Goal: Task Accomplishment & Management: Complete application form

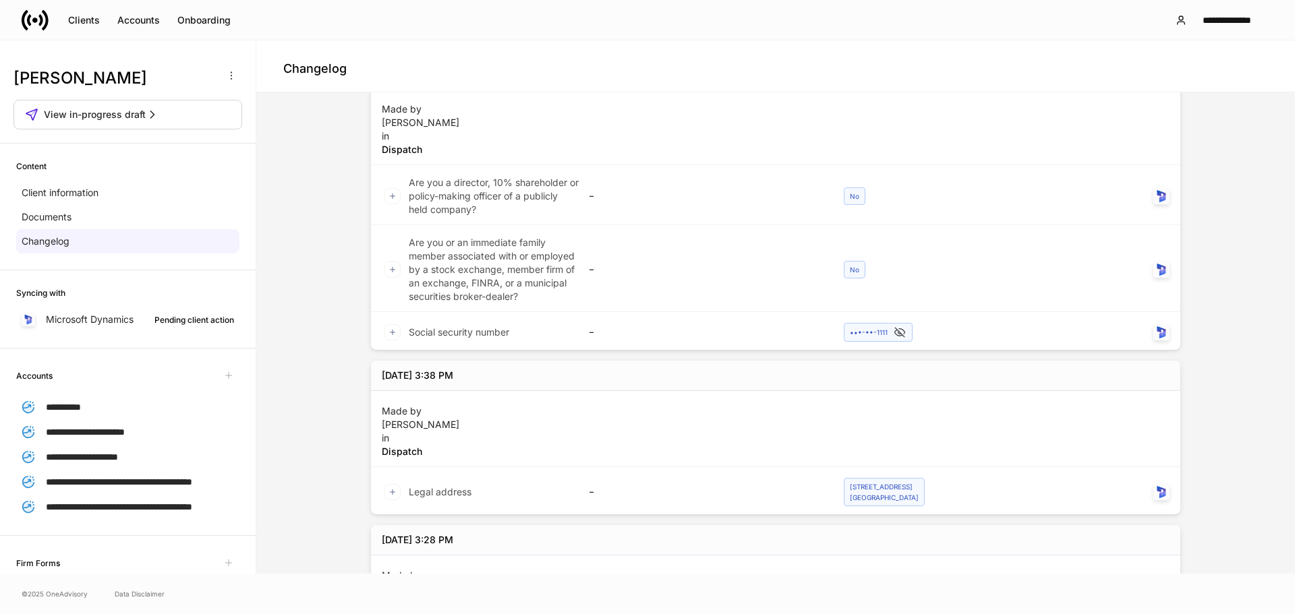
scroll to position [1087, 0]
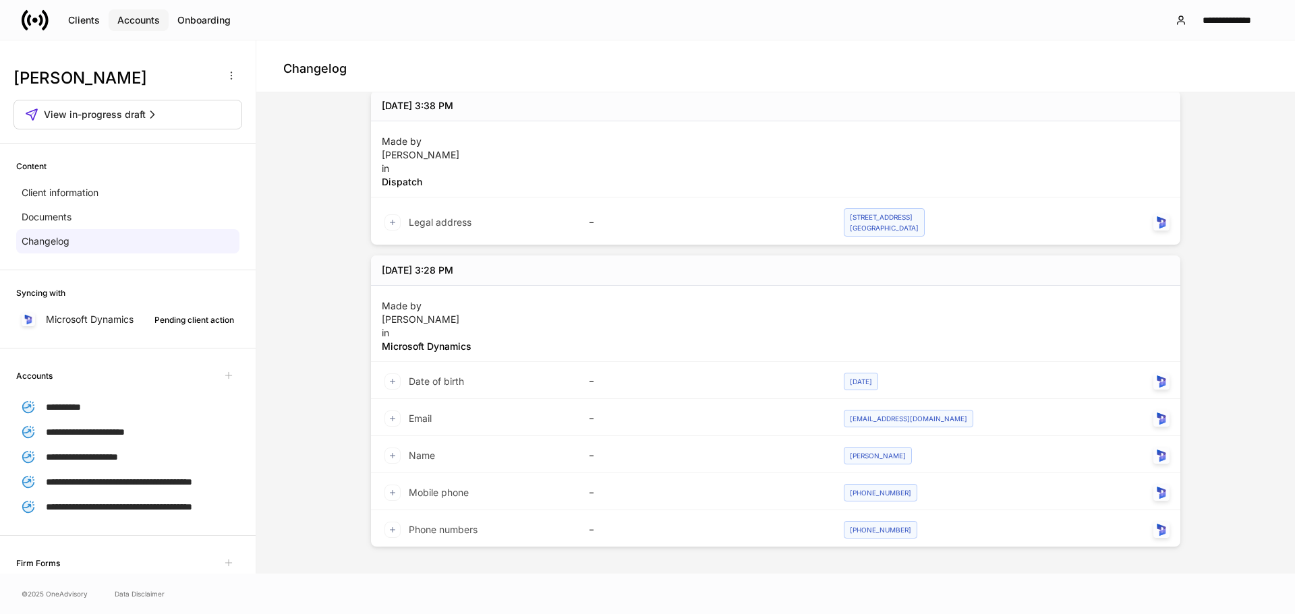
click at [138, 20] on div "Accounts" at bounding box center [138, 19] width 42 height 13
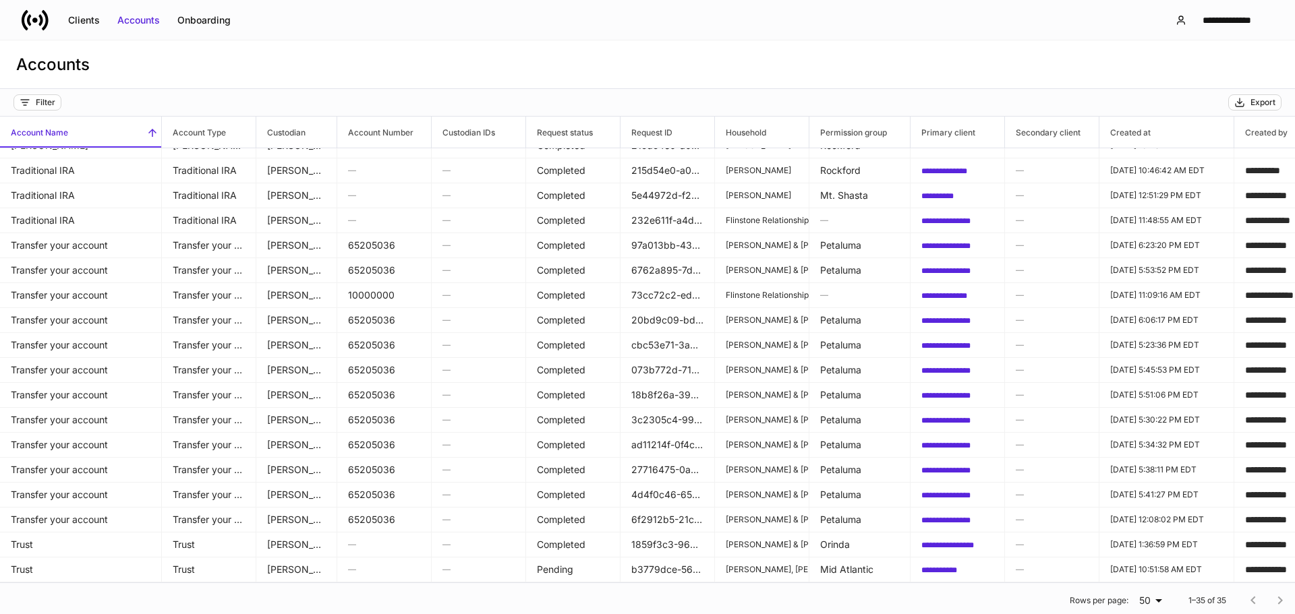
scroll to position [449, 0]
click at [1268, 599] on div at bounding box center [1267, 600] width 54 height 27
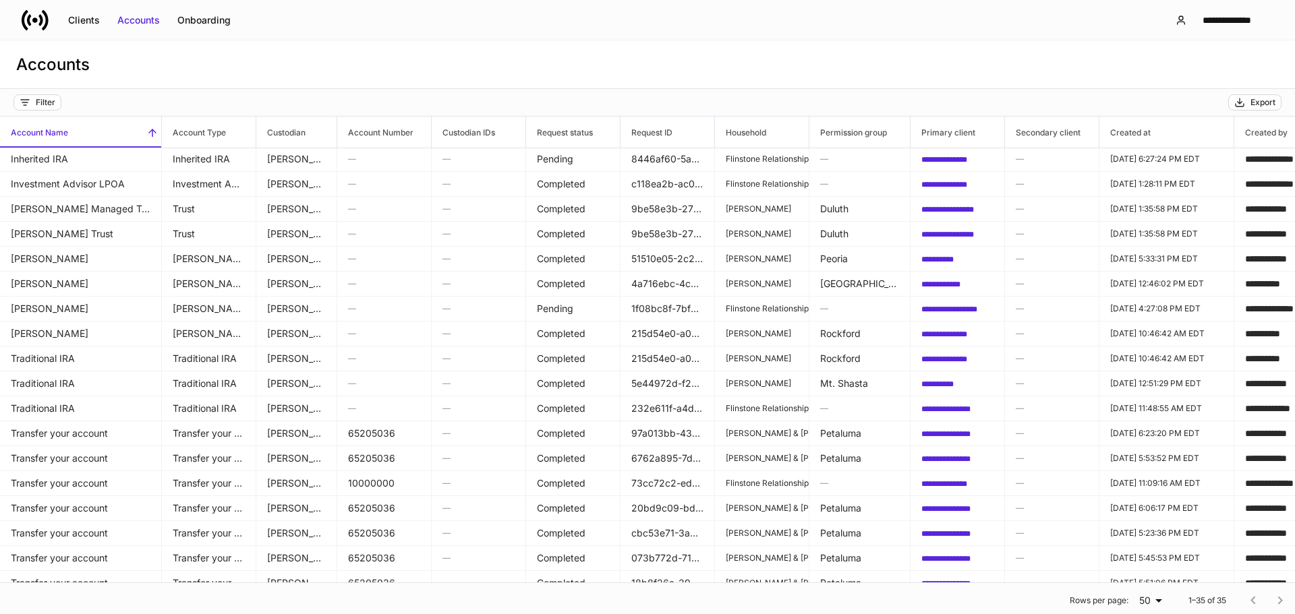
scroll to position [247, 0]
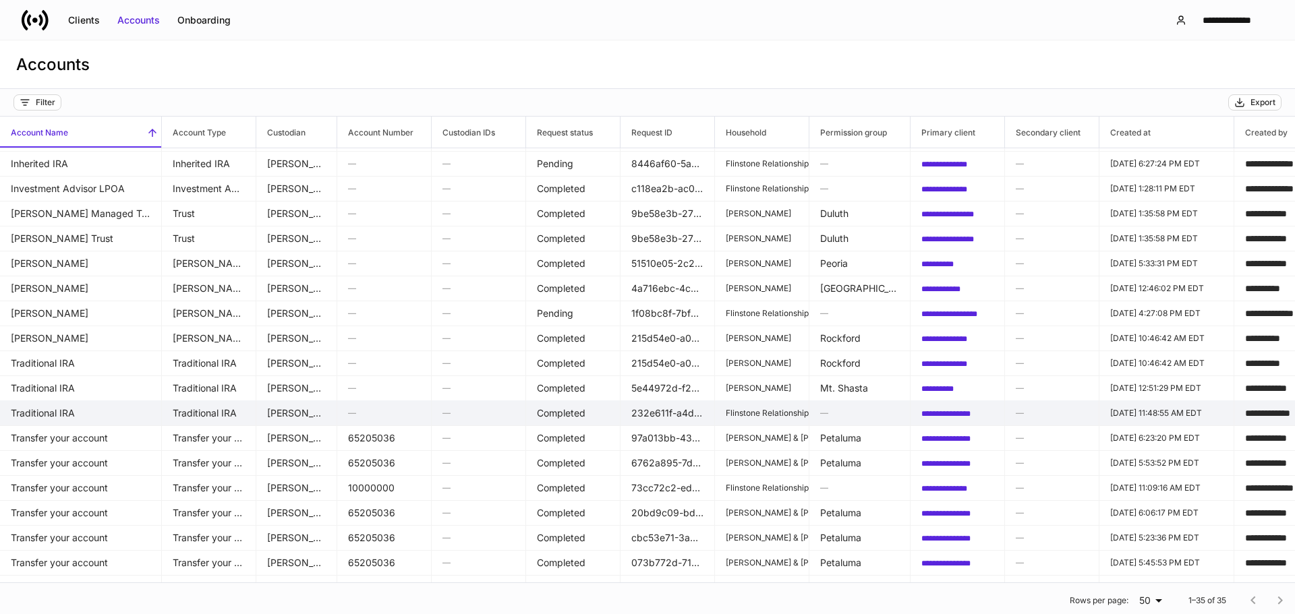
click at [740, 414] on p "Flinstone Relationship" at bounding box center [762, 413] width 72 height 11
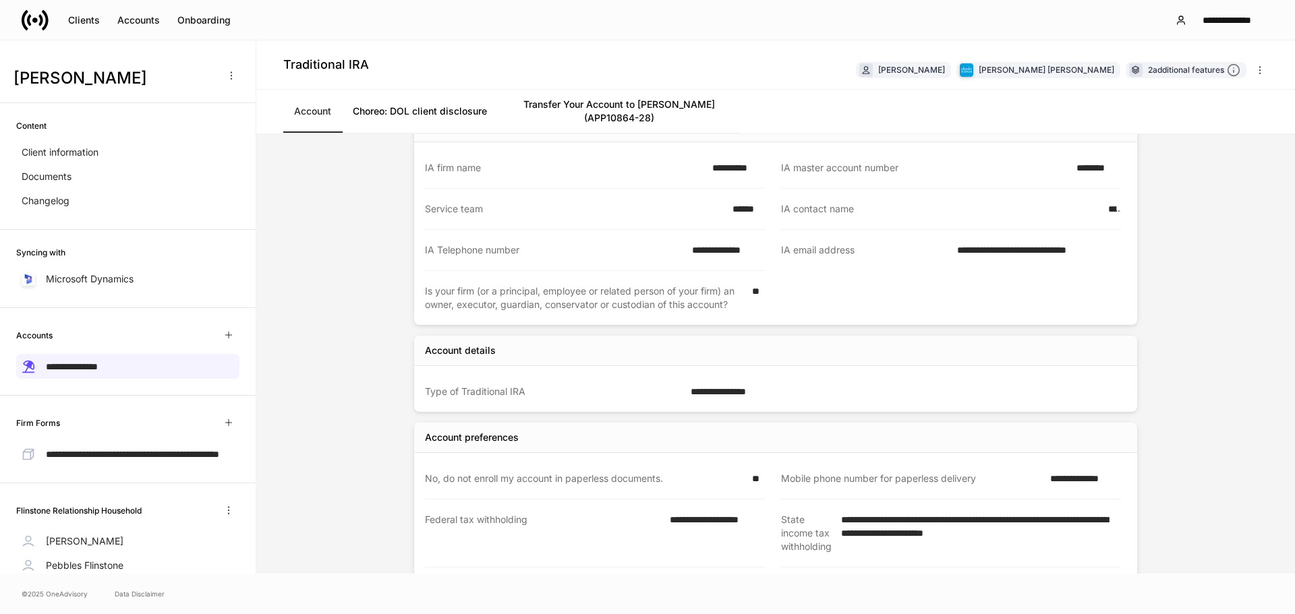
scroll to position [135, 0]
click at [57, 199] on p "Changelog" at bounding box center [46, 200] width 48 height 13
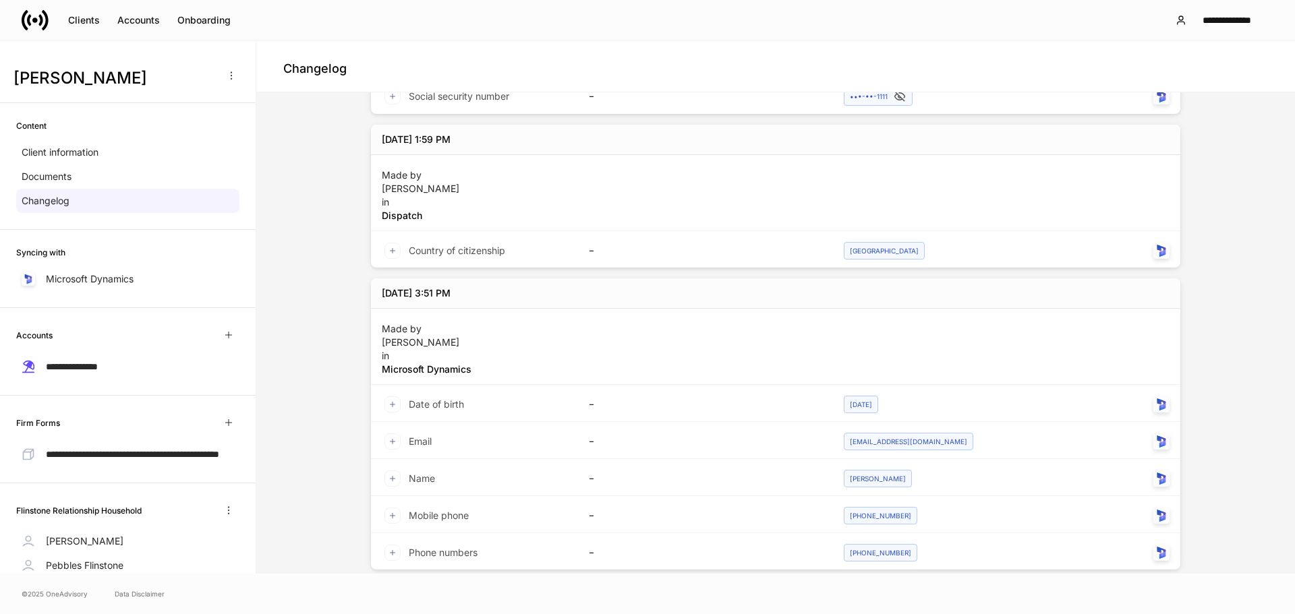
scroll to position [519, 0]
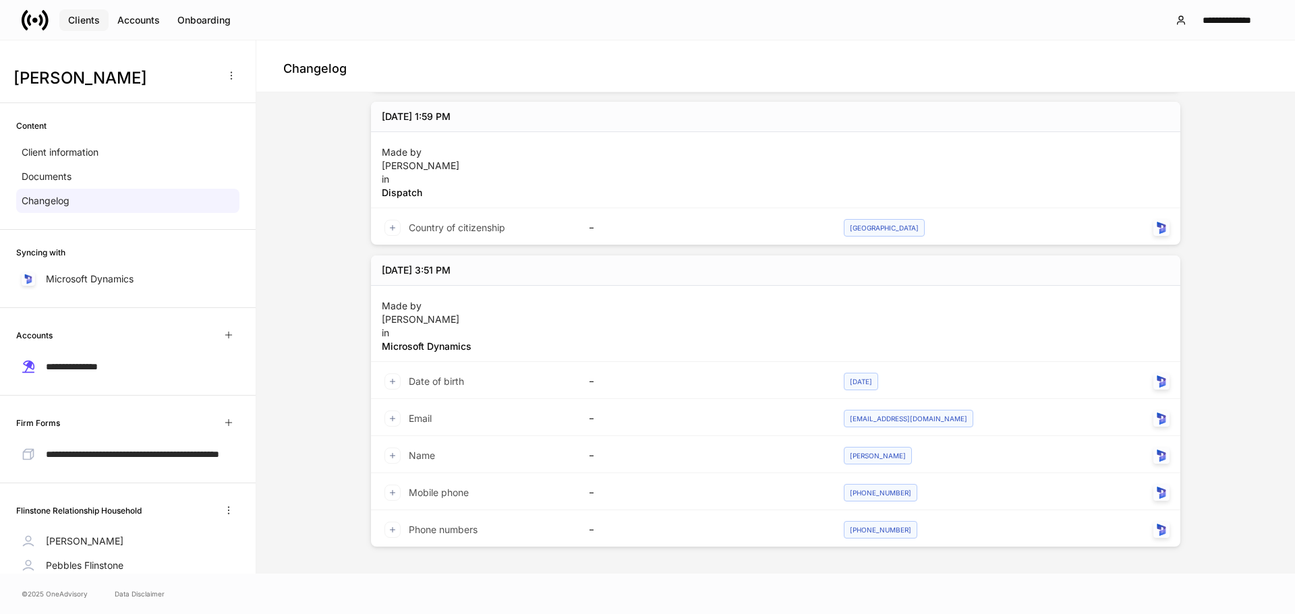
click at [88, 22] on div "Clients" at bounding box center [84, 19] width 32 height 13
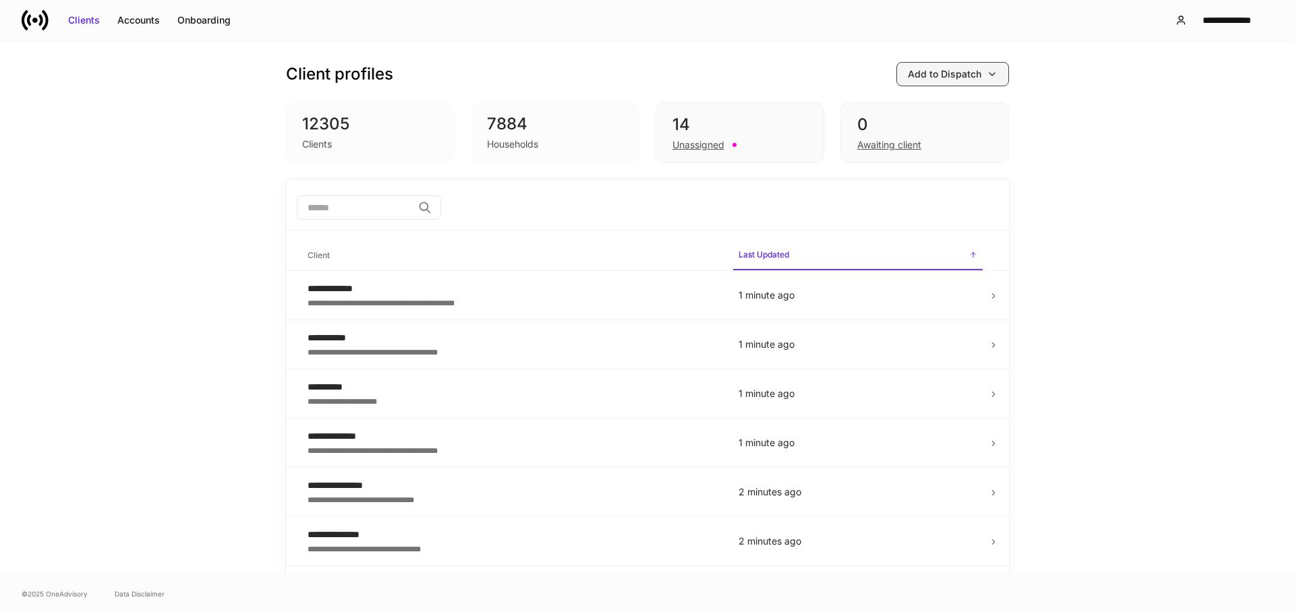
click at [954, 75] on div "Add to Dispatch" at bounding box center [945, 73] width 74 height 13
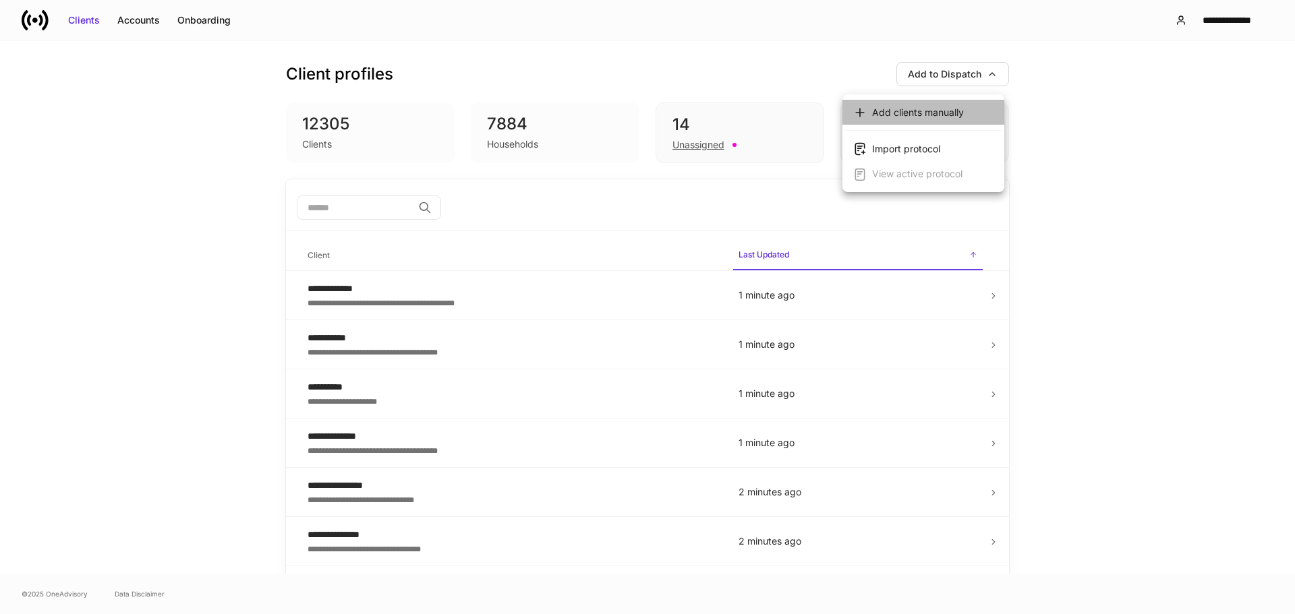
click at [940, 113] on div "Add clients manually" at bounding box center [918, 112] width 92 height 13
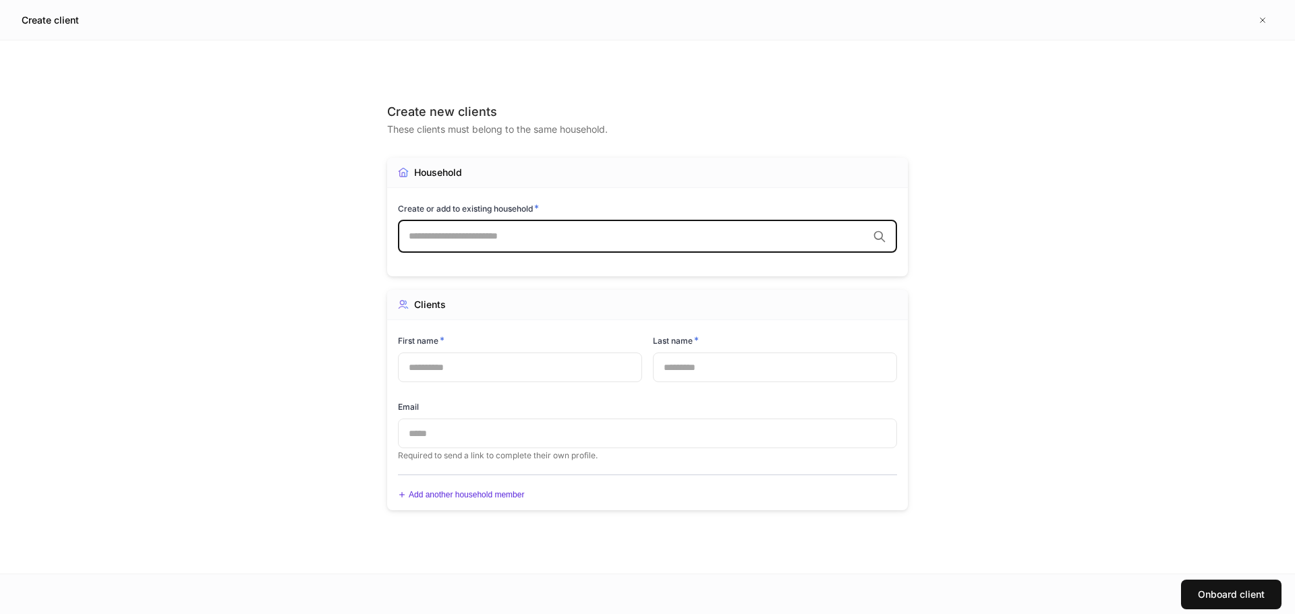
click at [494, 238] on input "text" at bounding box center [638, 236] width 459 height 13
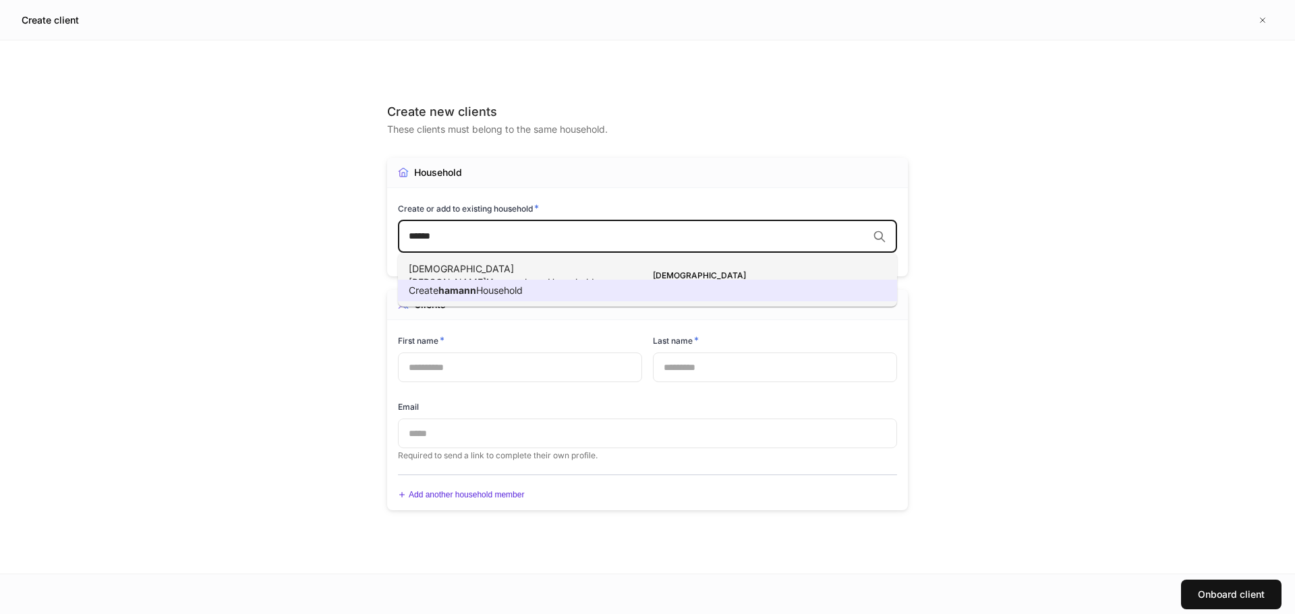
click at [490, 290] on span "Household" at bounding box center [499, 290] width 47 height 11
type input "******"
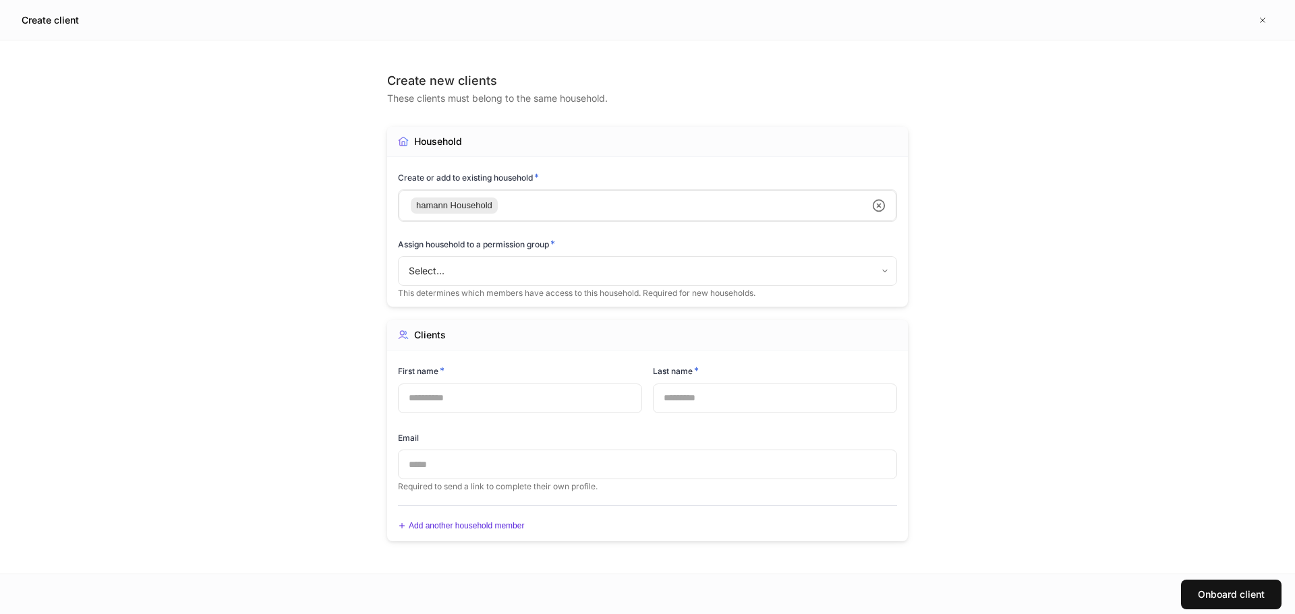
click at [876, 206] on icon at bounding box center [878, 205] width 13 height 13
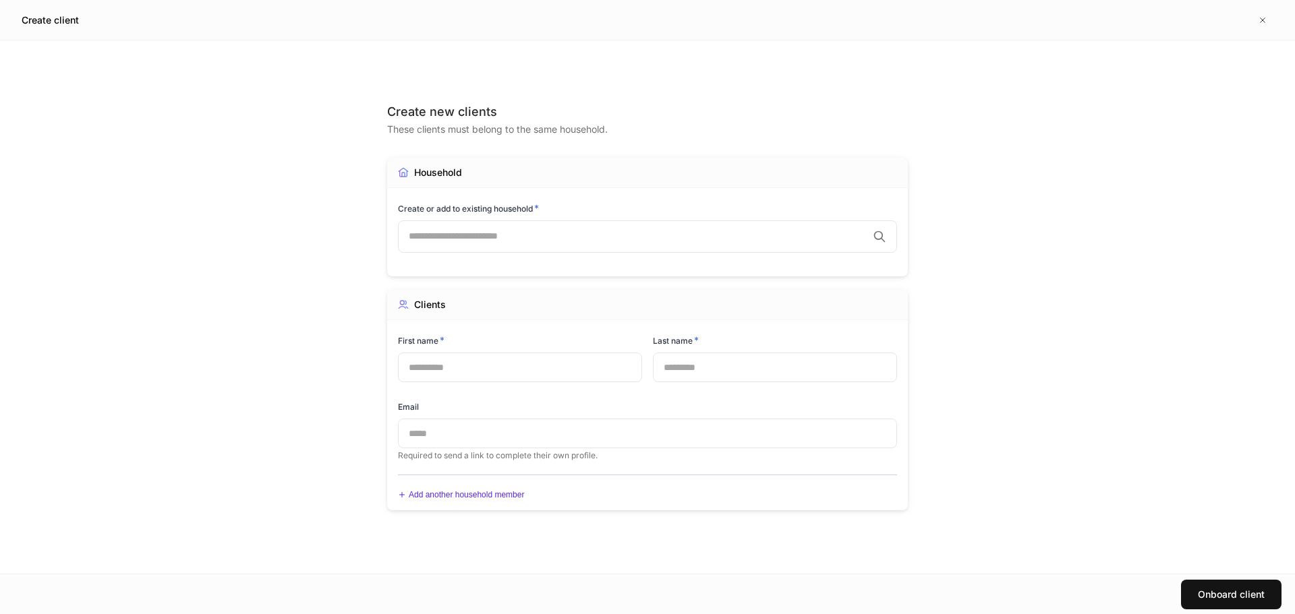
click at [449, 235] on input "text" at bounding box center [638, 236] width 459 height 13
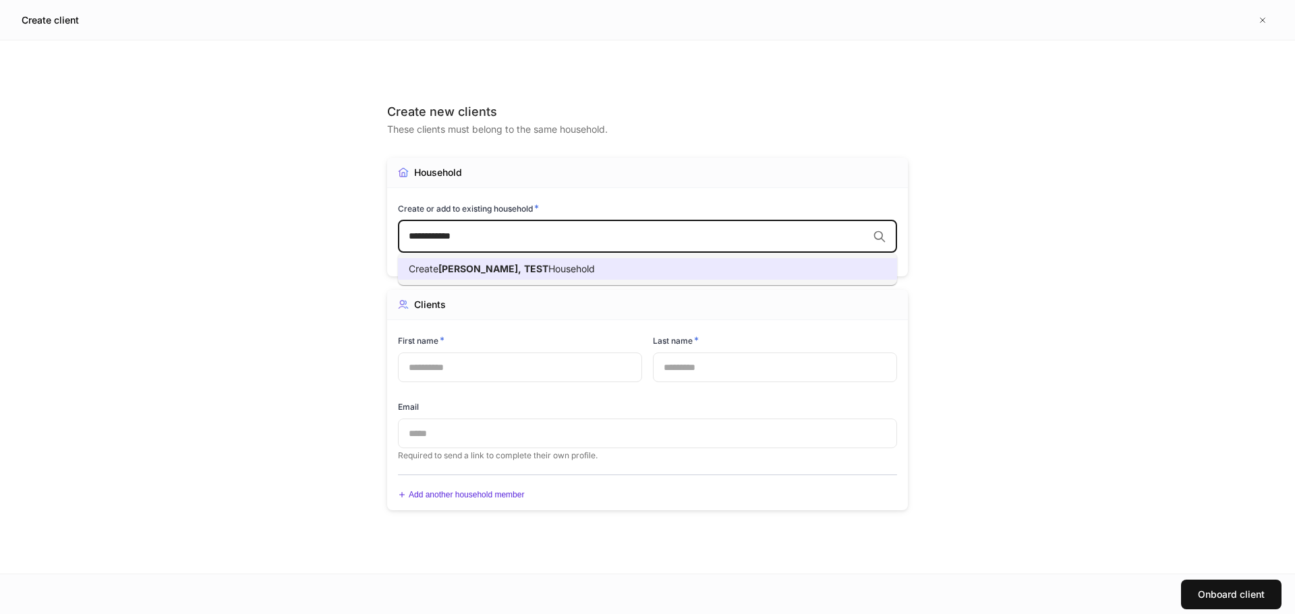
click at [548, 268] on span "Household" at bounding box center [571, 268] width 47 height 11
type input "**********"
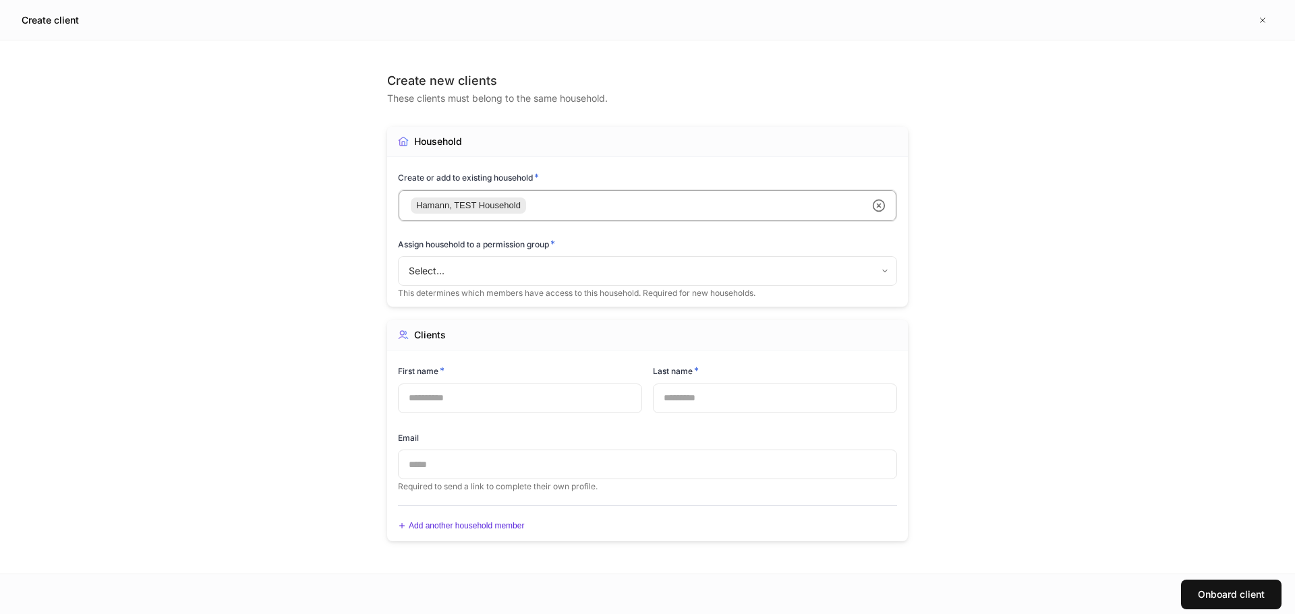
click at [455, 274] on body "Create client Create new clients These clients must belong to the same househol…" at bounding box center [647, 307] width 1295 height 614
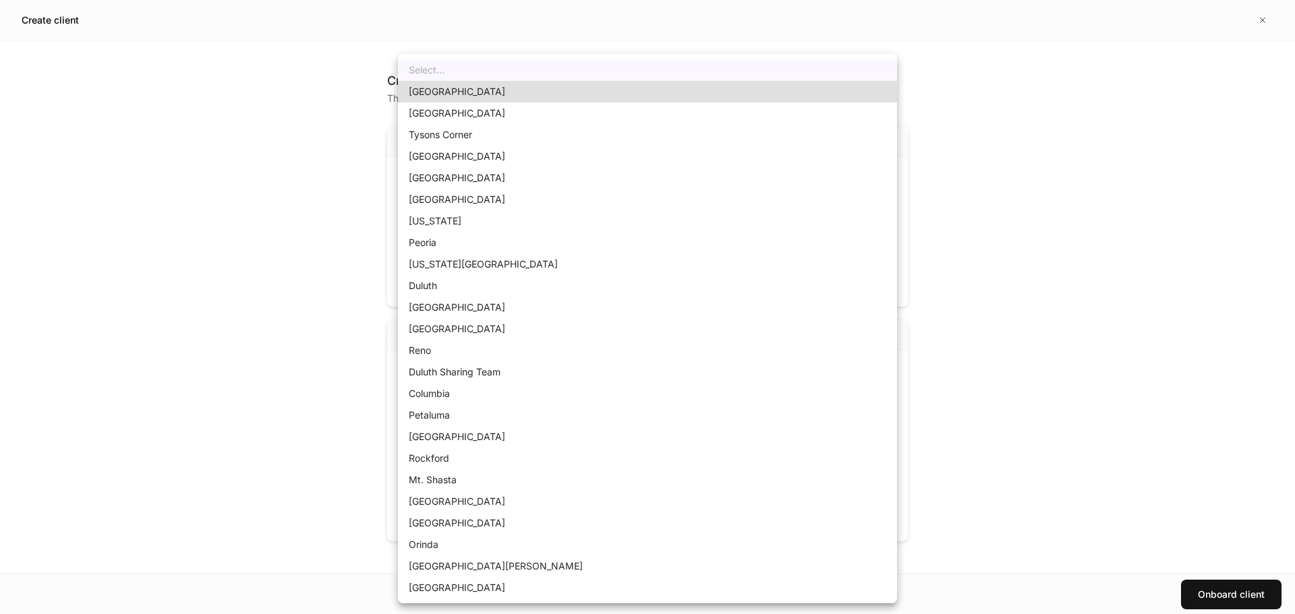
click at [1010, 366] on div at bounding box center [647, 307] width 1295 height 614
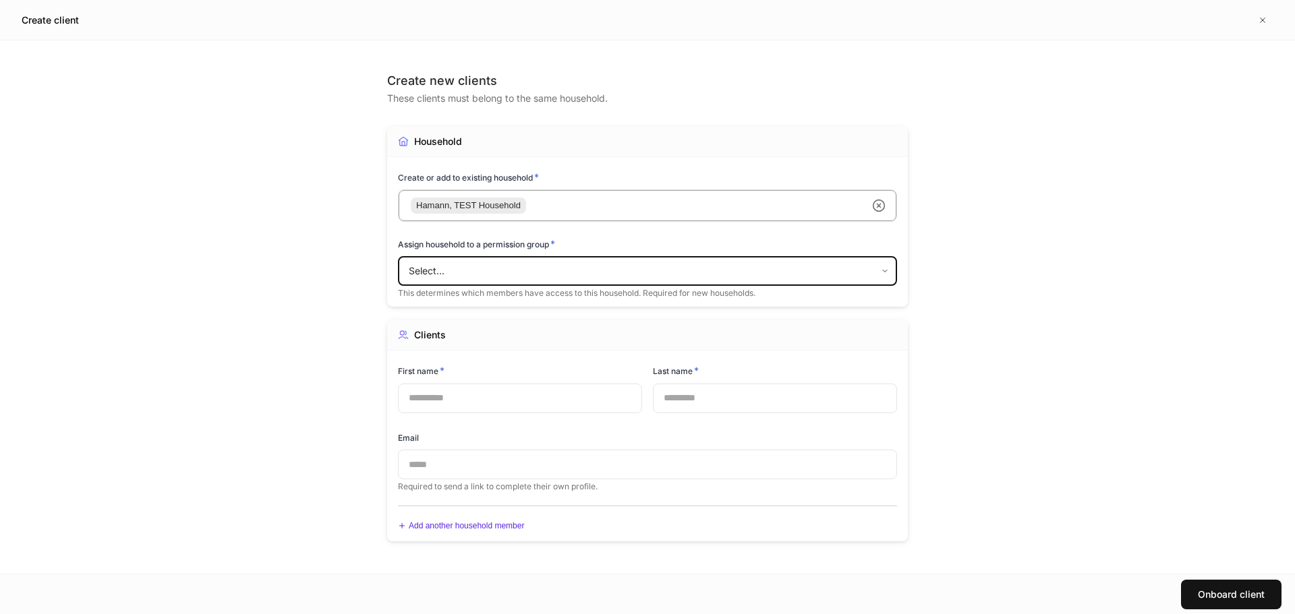
click at [498, 272] on body "Create client Create new clients These clients must belong to the same househol…" at bounding box center [647, 307] width 1295 height 614
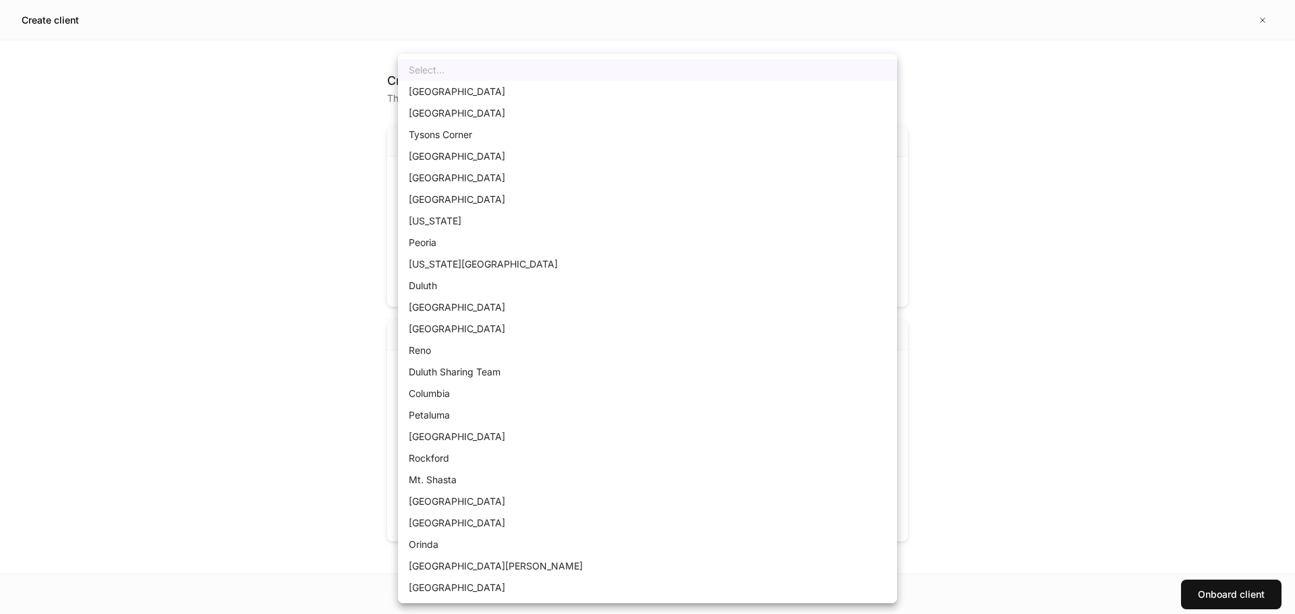
click at [972, 322] on div at bounding box center [647, 307] width 1295 height 614
click at [567, 277] on body "Create client Create new clients These clients must belong to the same househol…" at bounding box center [647, 307] width 1295 height 614
click at [1114, 190] on div at bounding box center [647, 307] width 1295 height 614
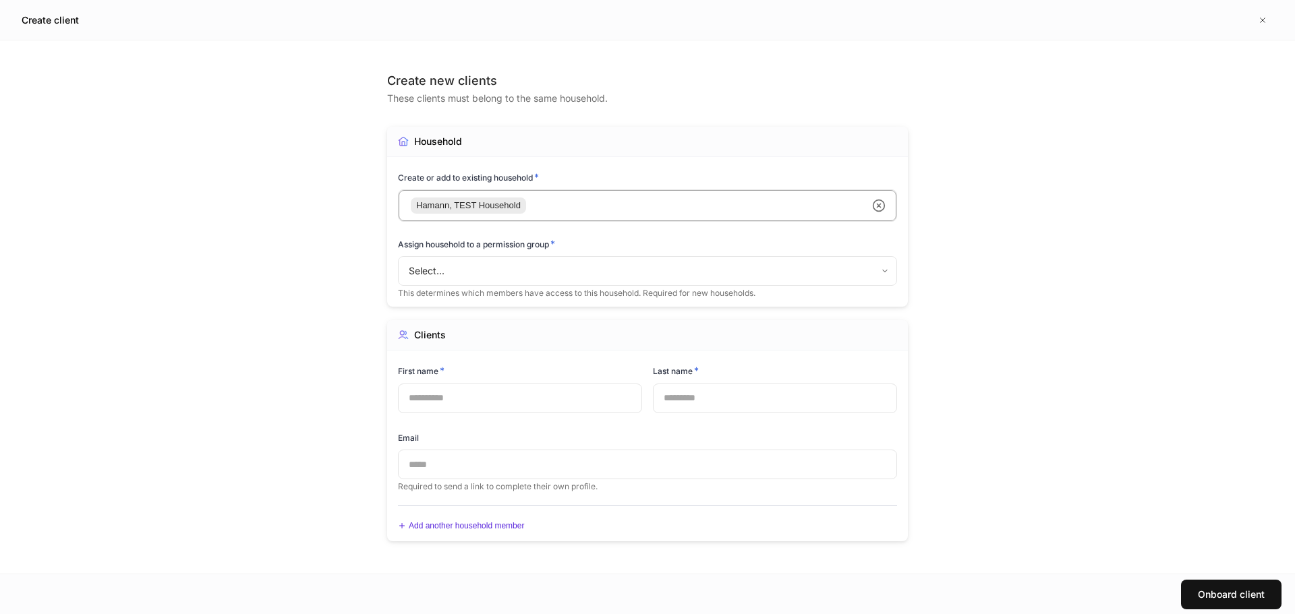
click at [431, 238] on h6 "Assign household to a permission group *" at bounding box center [476, 243] width 157 height 13
click at [441, 245] on h6 "Assign household to a permission group *" at bounding box center [476, 243] width 157 height 13
copy h6 "Assign household to a permission group *"
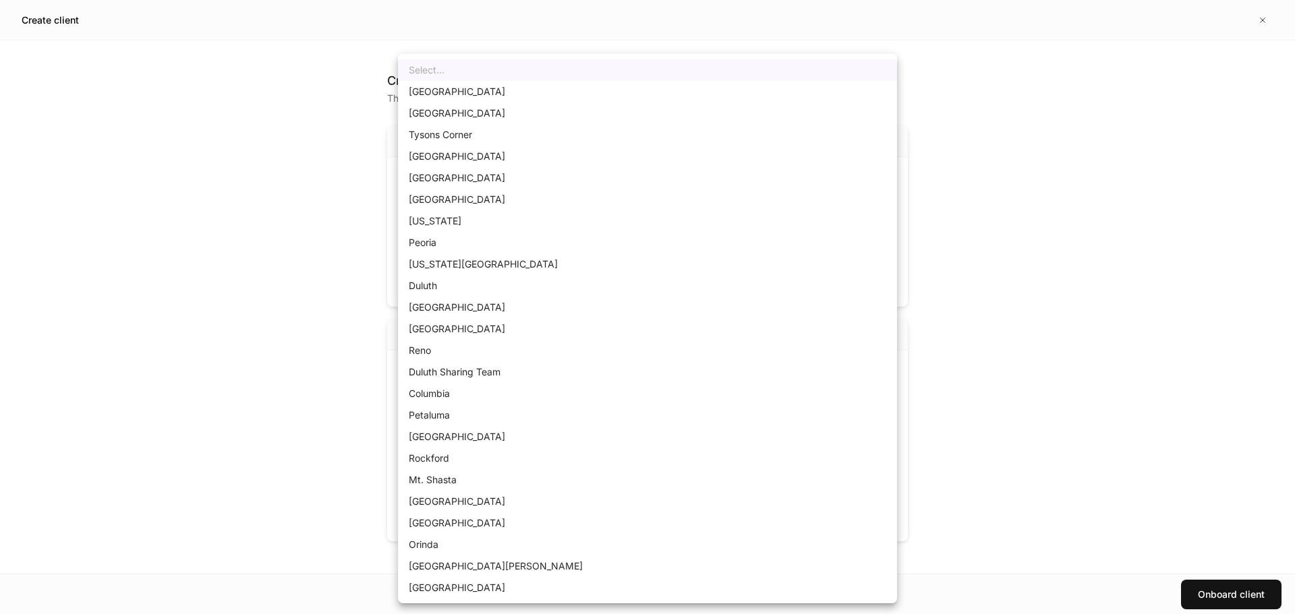
click at [504, 266] on body "Create client Create new clients These clients must belong to the same househol…" at bounding box center [647, 307] width 1295 height 614
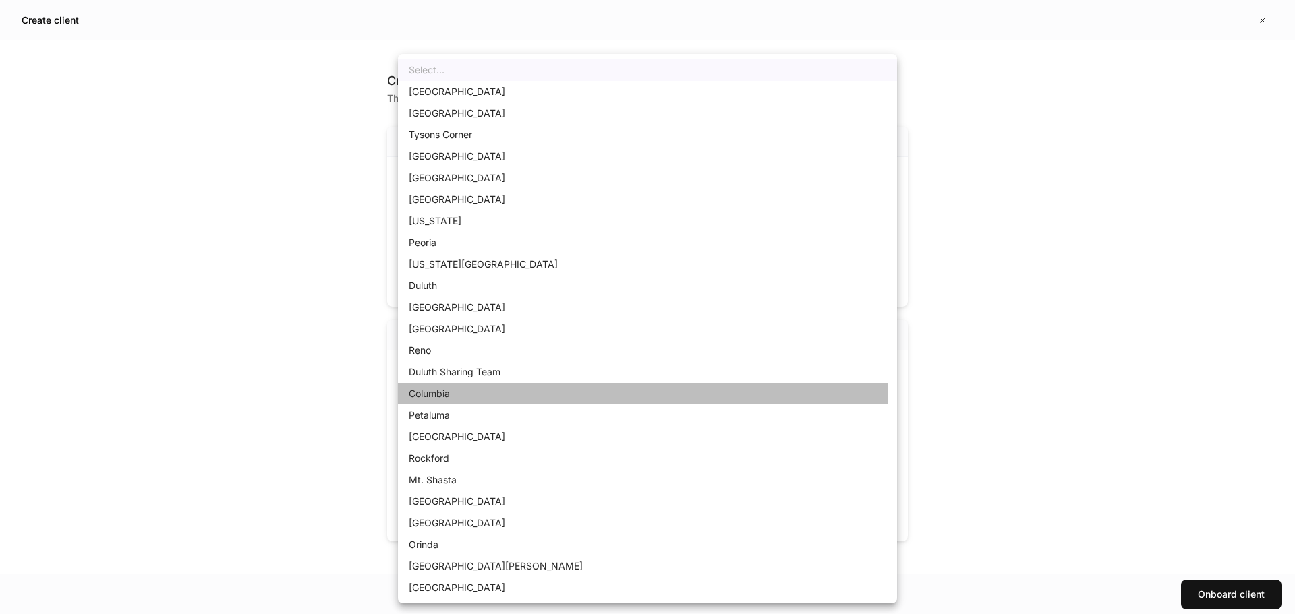
click at [449, 403] on li "Columbia" at bounding box center [647, 394] width 499 height 22
type input "**********"
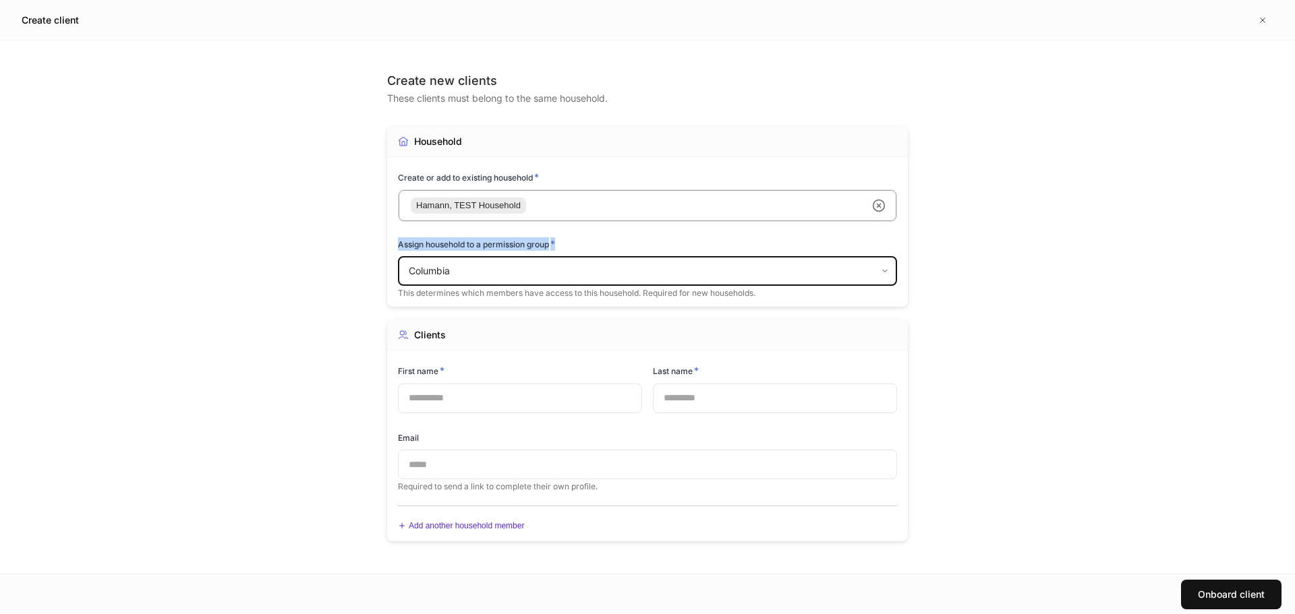
click at [498, 279] on body "**********" at bounding box center [647, 307] width 1295 height 614
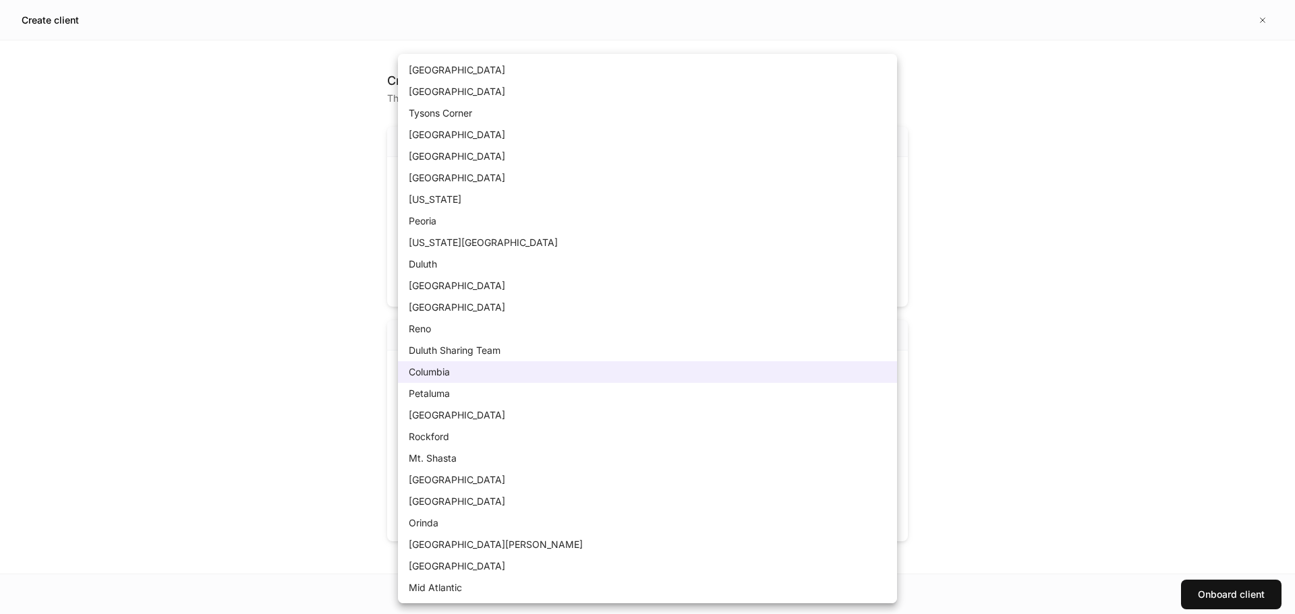
click at [471, 370] on li "Columbia" at bounding box center [647, 372] width 499 height 22
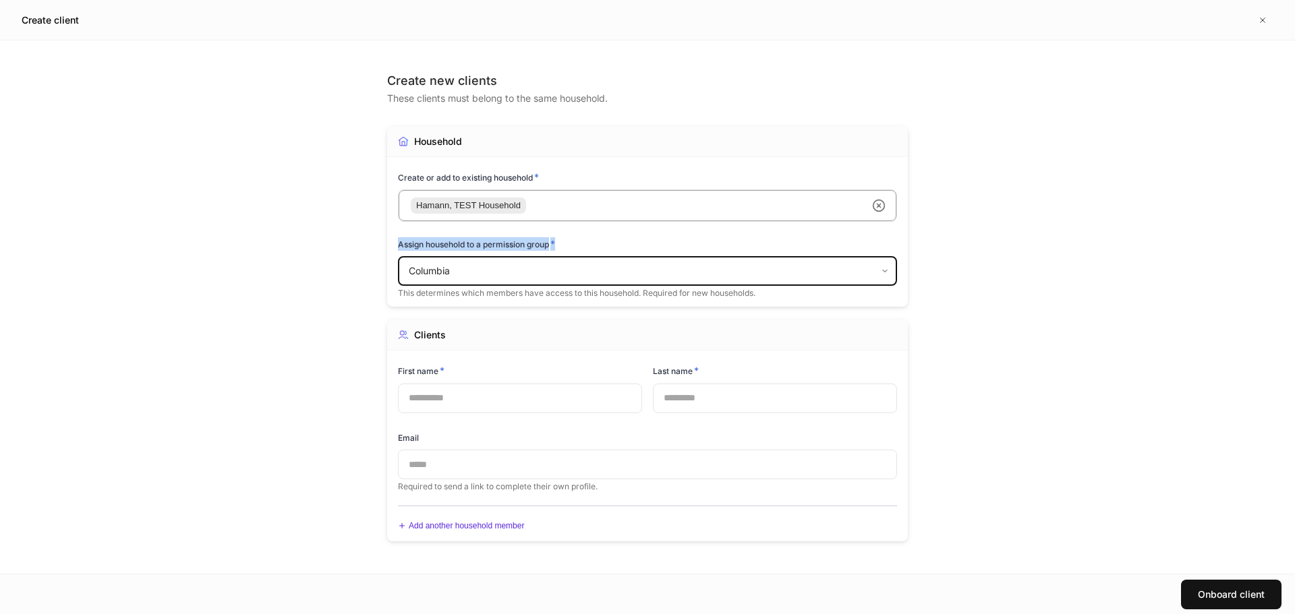
click at [503, 406] on input "text" at bounding box center [520, 399] width 244 height 30
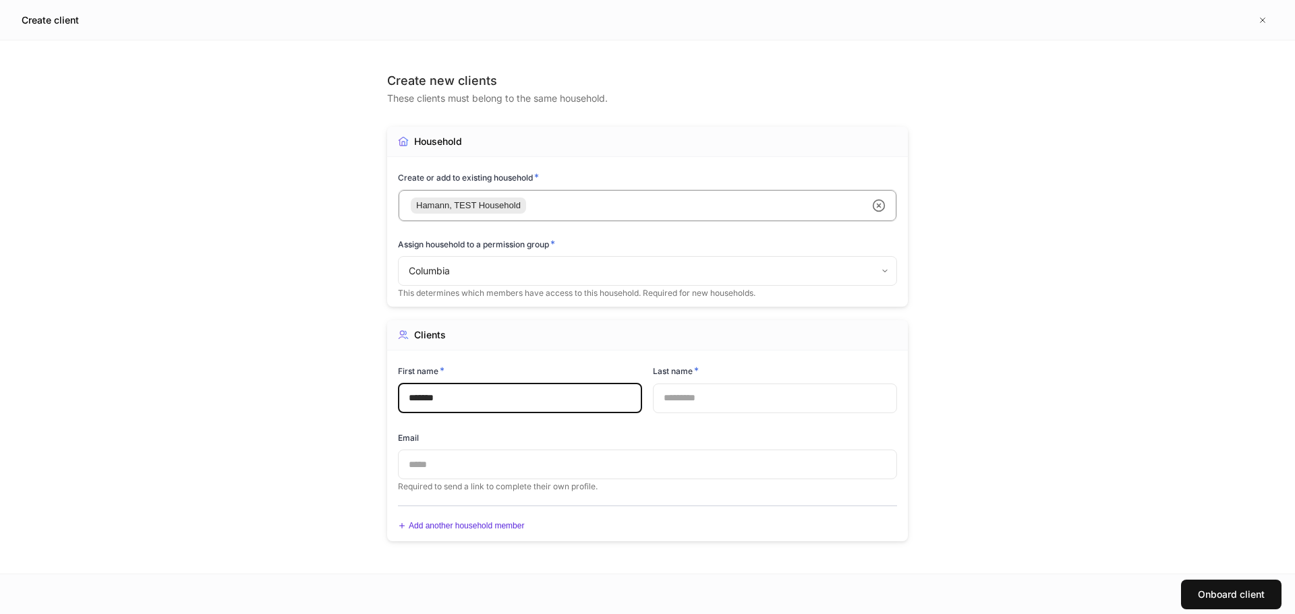
type input "*******"
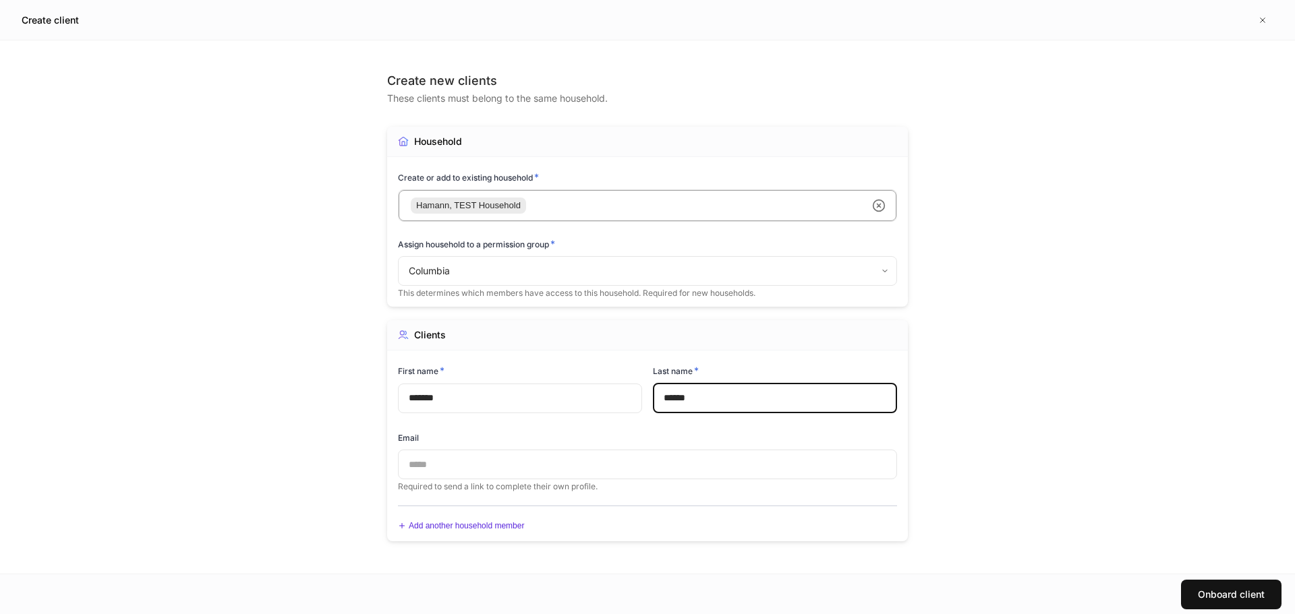
click at [884, 202] on icon at bounding box center [878, 205] width 13 height 13
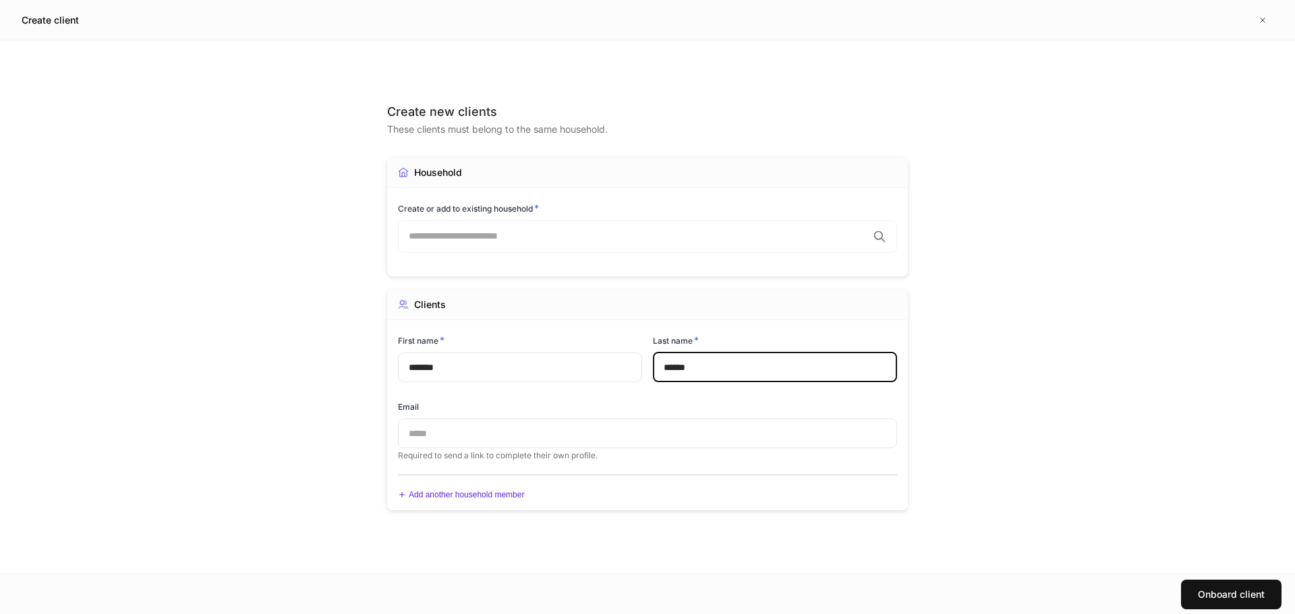
type input "******"
click at [40, 22] on h5 "Create client" at bounding box center [50, 19] width 57 height 13
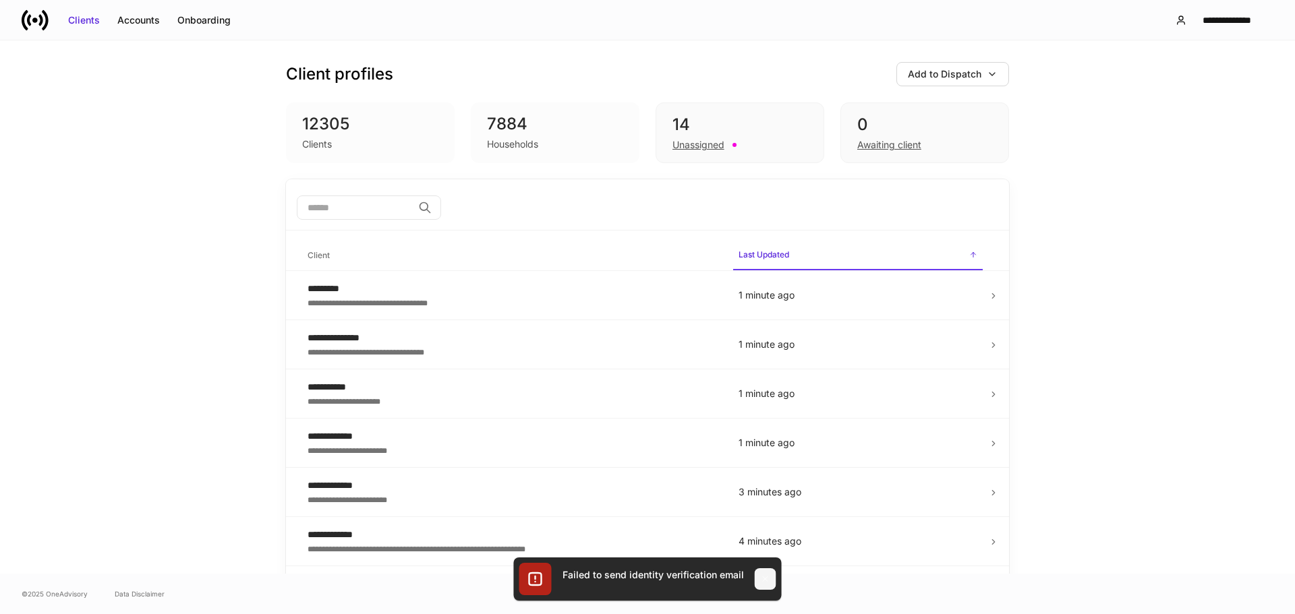
click at [767, 577] on icon "button" at bounding box center [765, 579] width 11 height 11
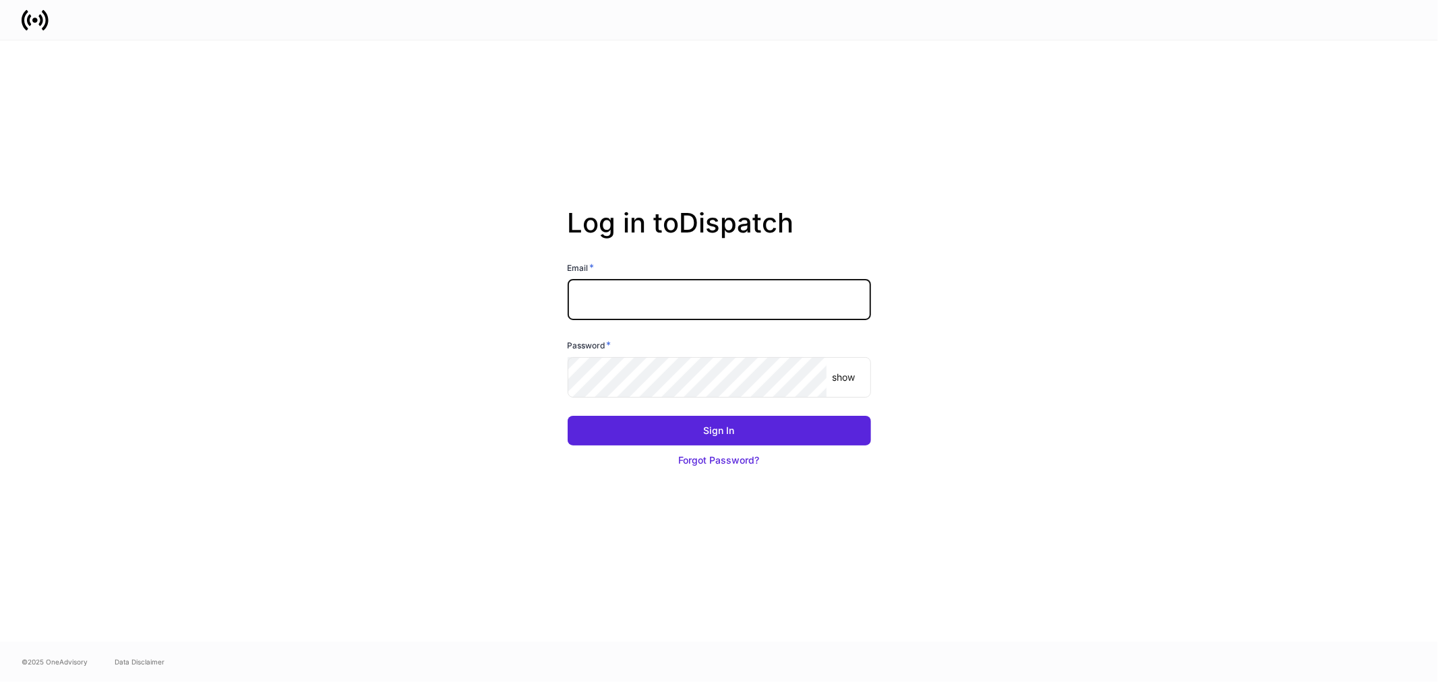
click at [689, 310] on input "text" at bounding box center [719, 300] width 303 height 40
type input "**********"
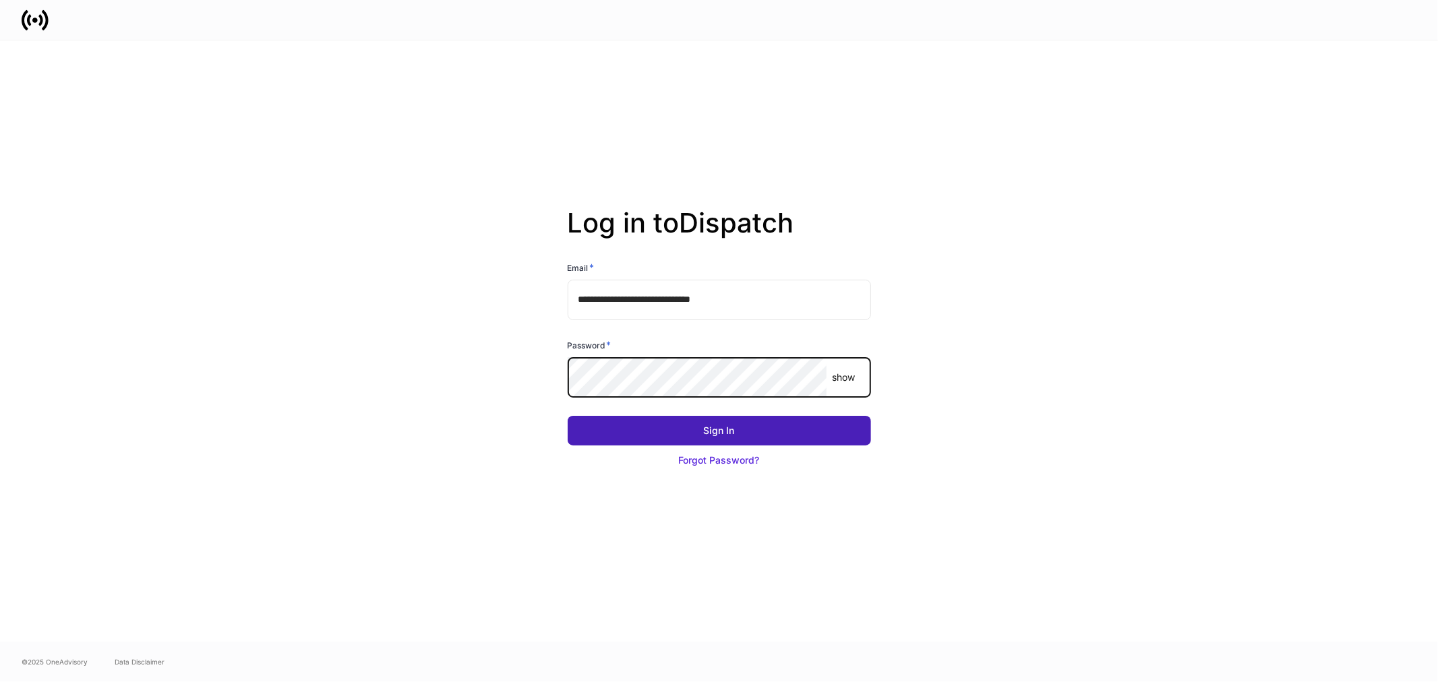
click at [763, 429] on button "Sign In" at bounding box center [719, 431] width 303 height 30
